Goal: Check status

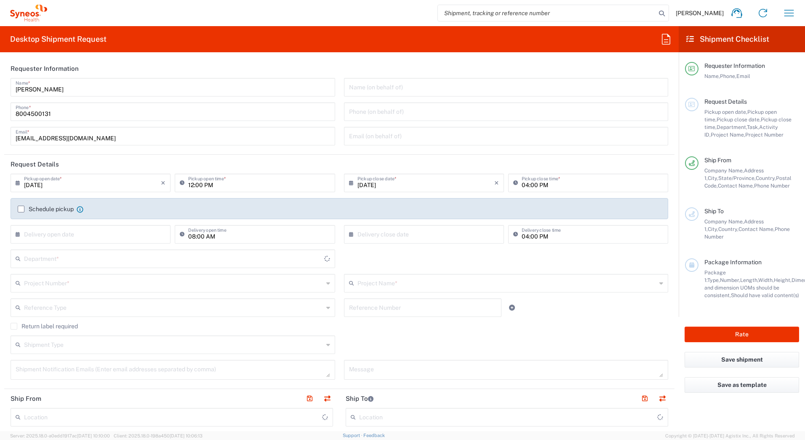
type input "[US_STATE]"
type input "[GEOGRAPHIC_DATA]"
type input "Syneos Health Commercial Servi- [GEOGRAPHIC_DATA] [GEOGRAPHIC_DATA]"
type input "4205"
click at [791, 12] on icon "button" at bounding box center [789, 12] width 13 height 13
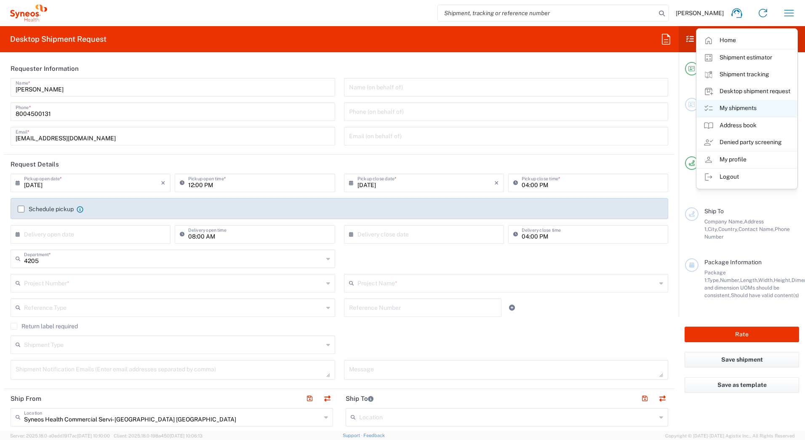
click at [734, 107] on link "My shipments" at bounding box center [747, 108] width 100 height 17
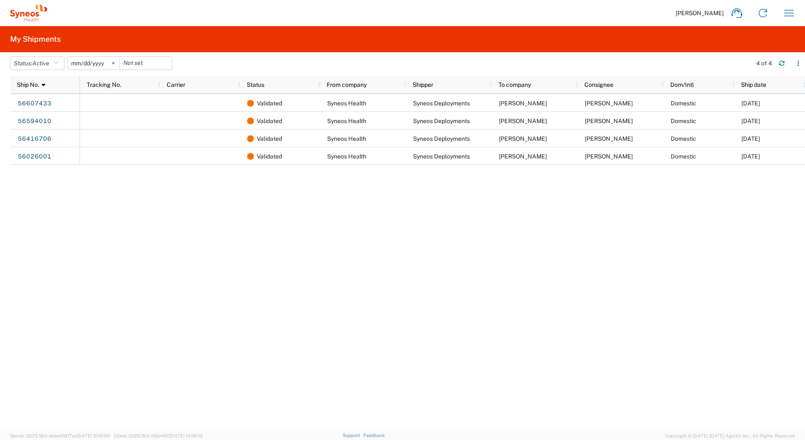
click at [115, 64] on icon at bounding box center [113, 63] width 3 height 3
click at [53, 64] on button "Status: Active" at bounding box center [37, 62] width 54 height 13
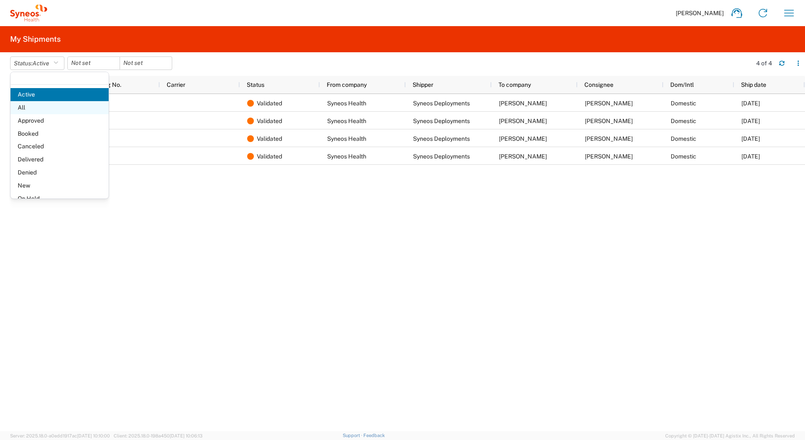
click at [36, 107] on span "All" at bounding box center [60, 107] width 98 height 13
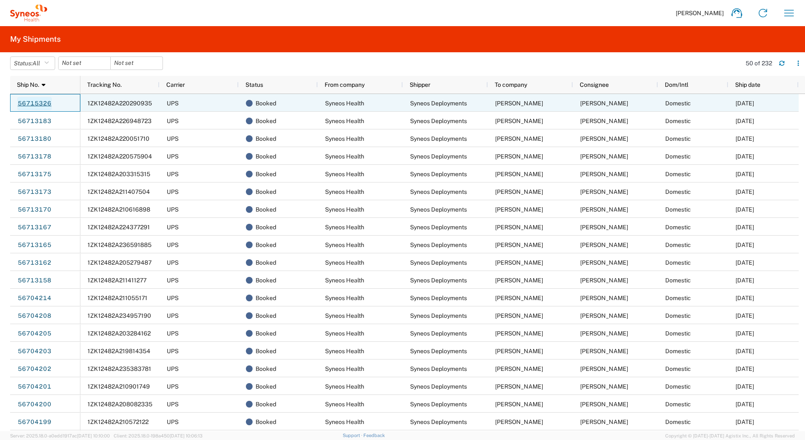
click at [38, 100] on link "56715326" at bounding box center [34, 103] width 35 height 13
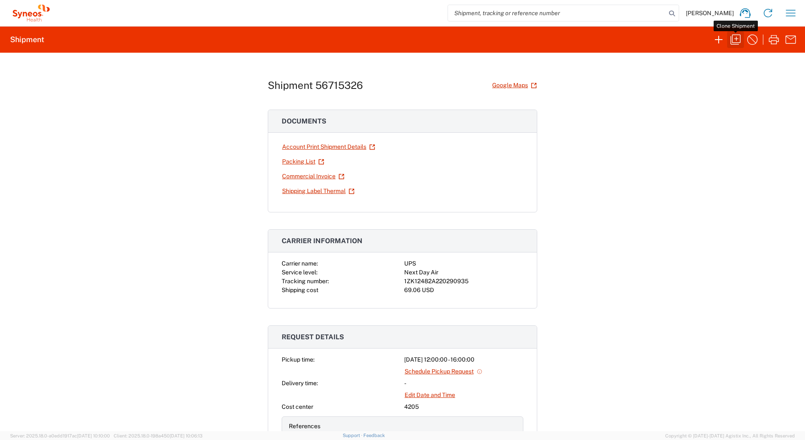
click at [737, 38] on icon "button" at bounding box center [736, 40] width 10 height 10
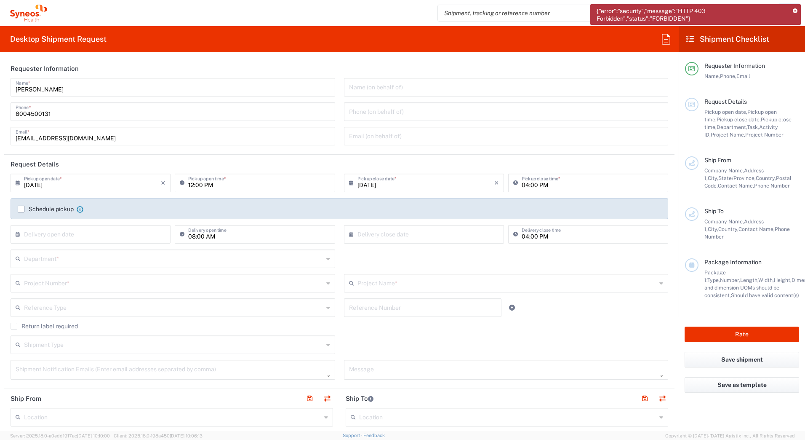
click at [795, 11] on icon at bounding box center [795, 11] width 5 height 5
